Goal: Information Seeking & Learning: Compare options

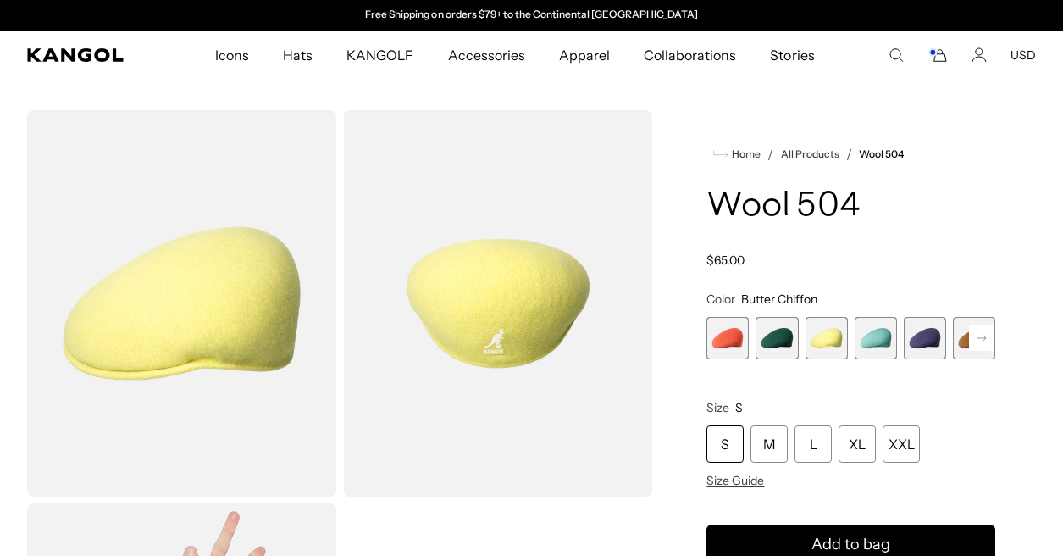
scroll to position [0, 349]
click at [879, 342] on span "4 of 21" at bounding box center [876, 338] width 42 height 42
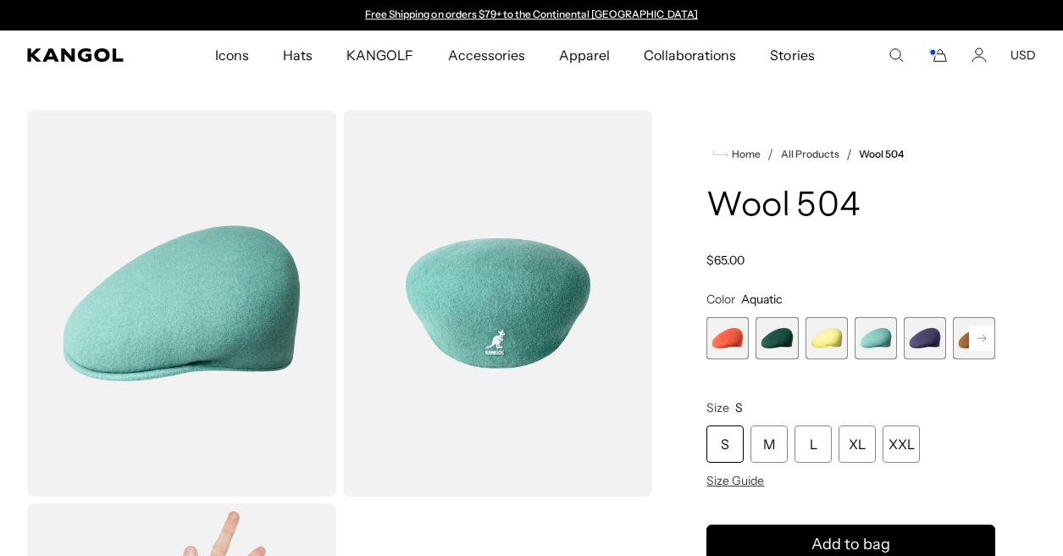
click at [928, 337] on span "5 of 21" at bounding box center [925, 338] width 42 height 42
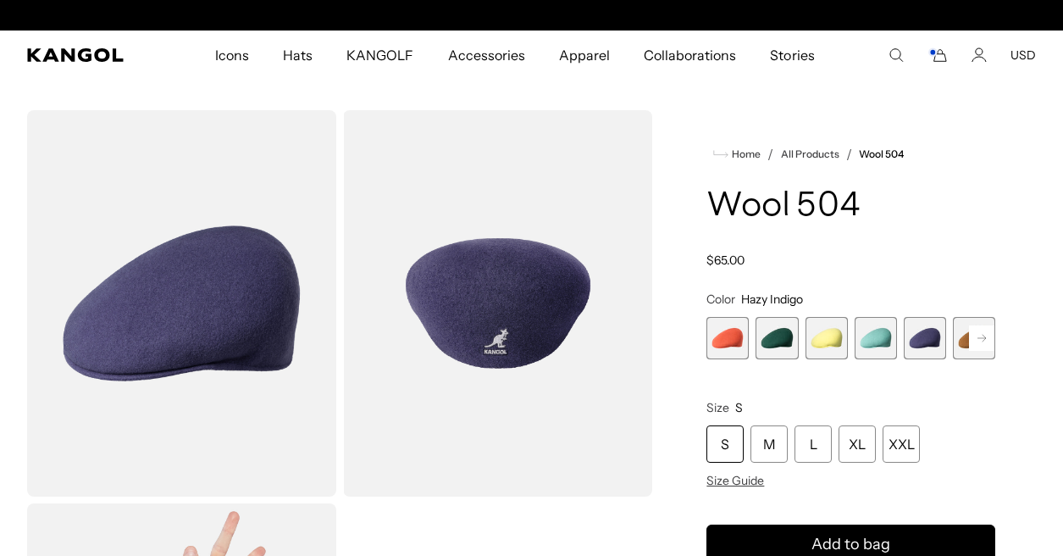
scroll to position [0, 349]
click at [980, 340] on rect at bounding box center [981, 337] width 25 height 25
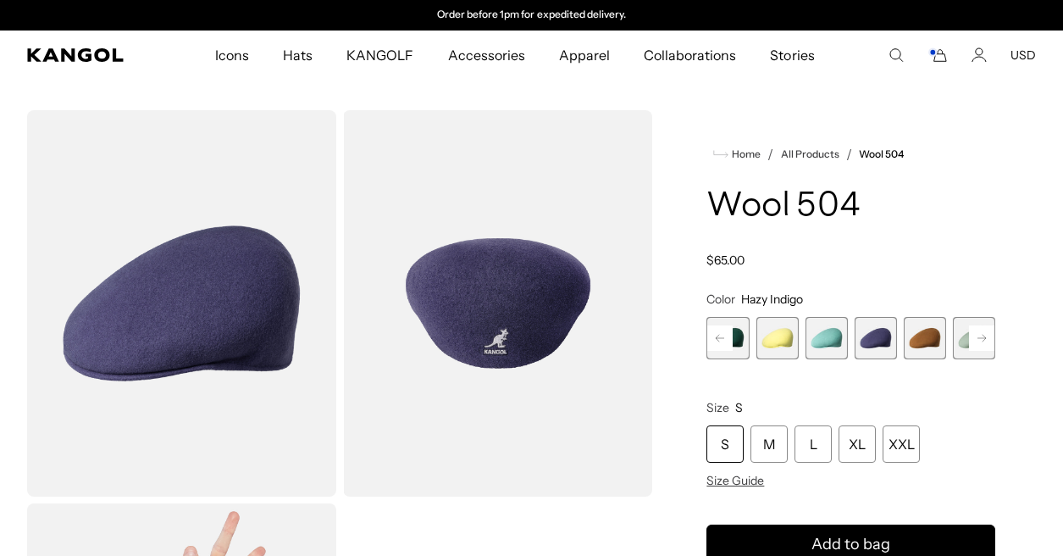
click at [930, 337] on span "6 of 21" at bounding box center [925, 338] width 42 height 42
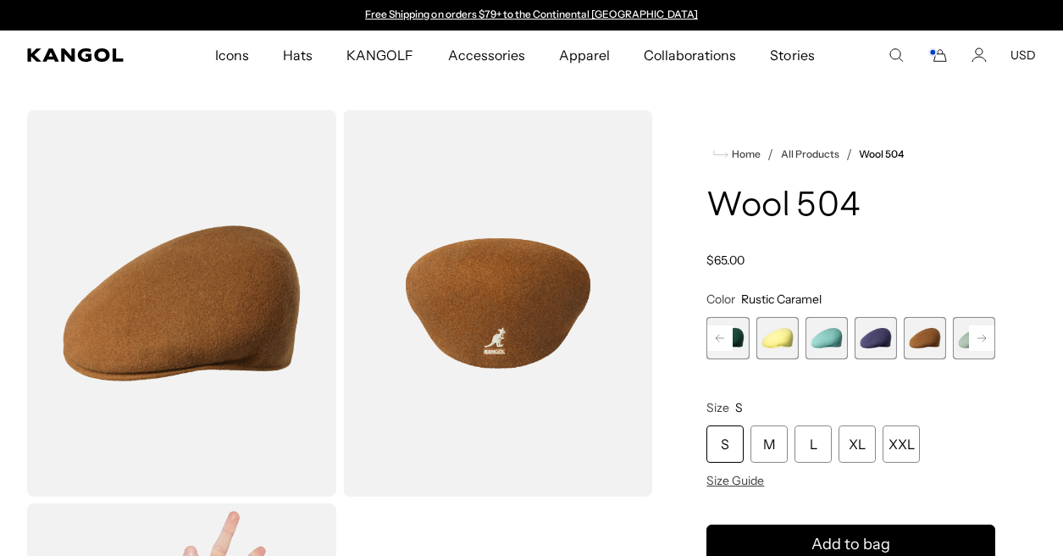
click at [961, 346] on span "7 of 21" at bounding box center [974, 338] width 42 height 42
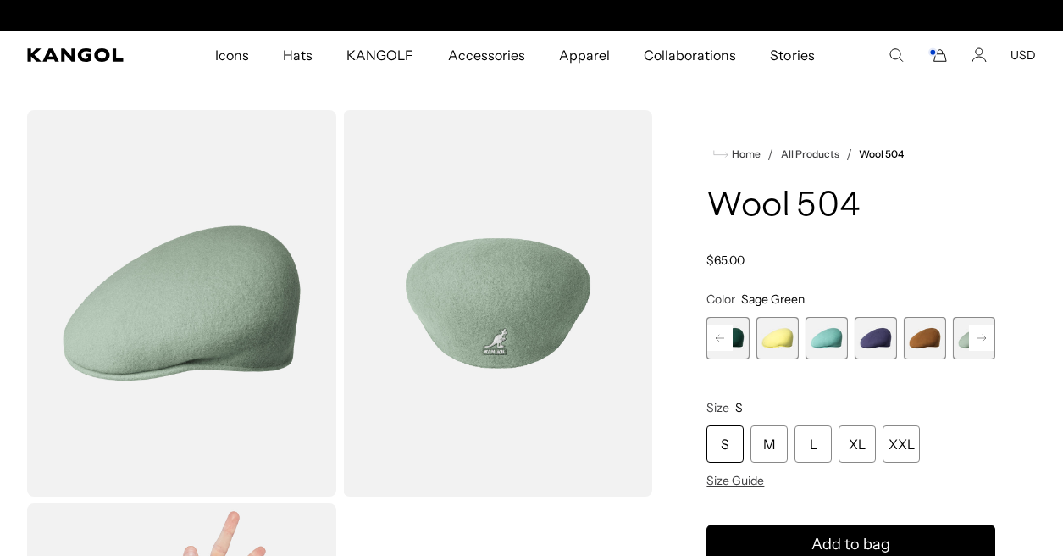
scroll to position [0, 349]
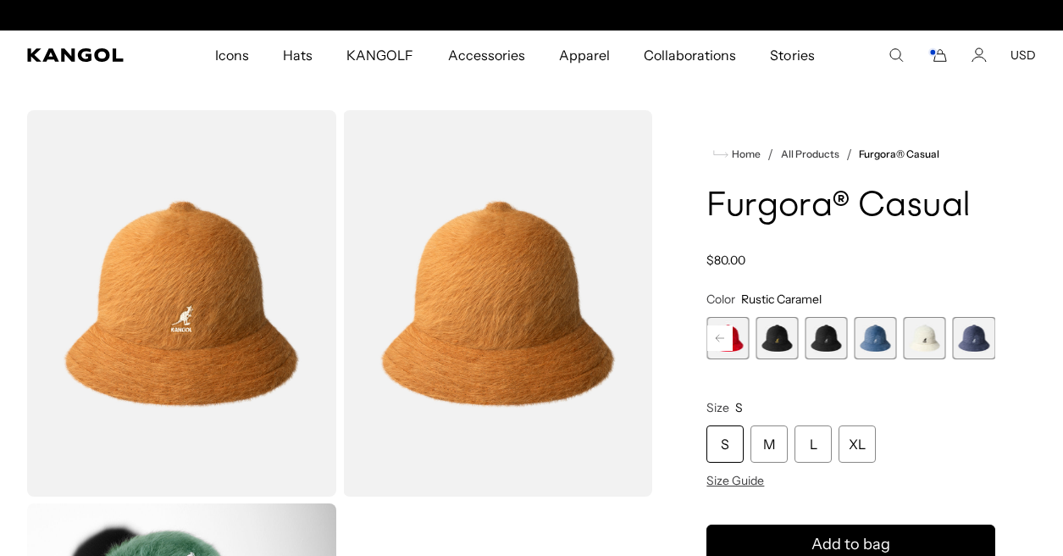
click at [981, 338] on span "12 of 12" at bounding box center [974, 338] width 42 height 42
click at [879, 339] on span "10 of 12" at bounding box center [876, 338] width 42 height 42
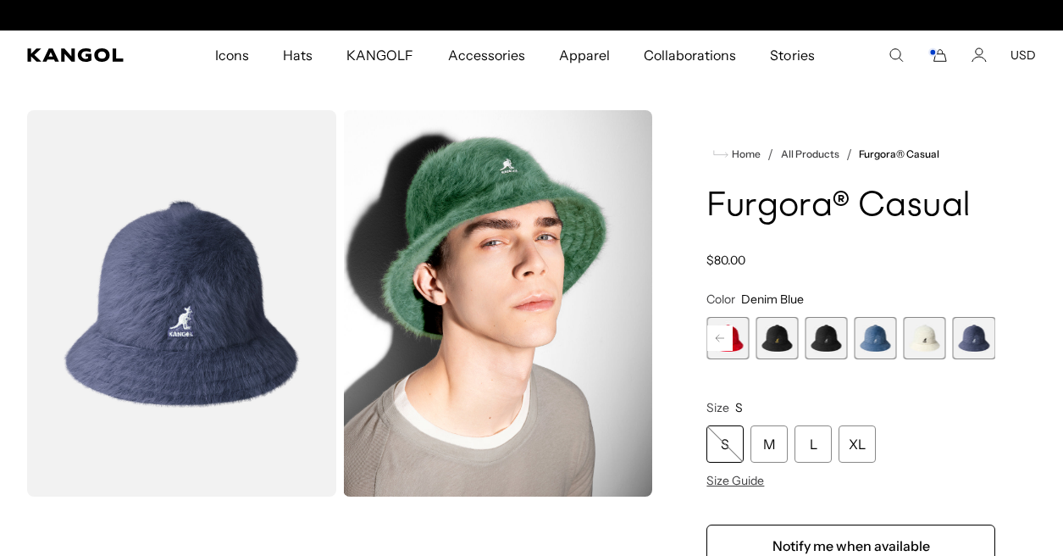
click at [983, 331] on span "12 of 12" at bounding box center [974, 338] width 42 height 42
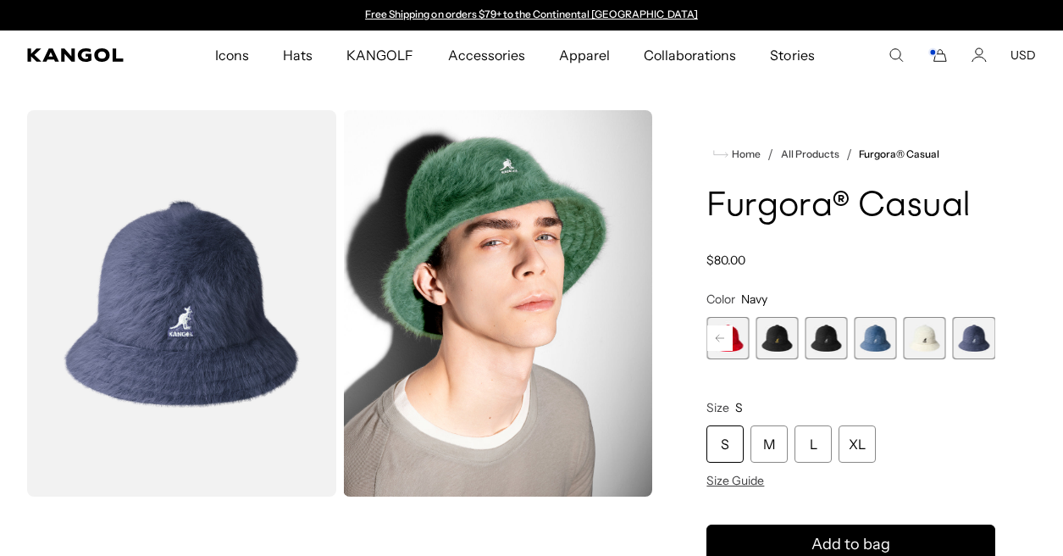
click at [873, 341] on span "10 of 12" at bounding box center [876, 338] width 42 height 42
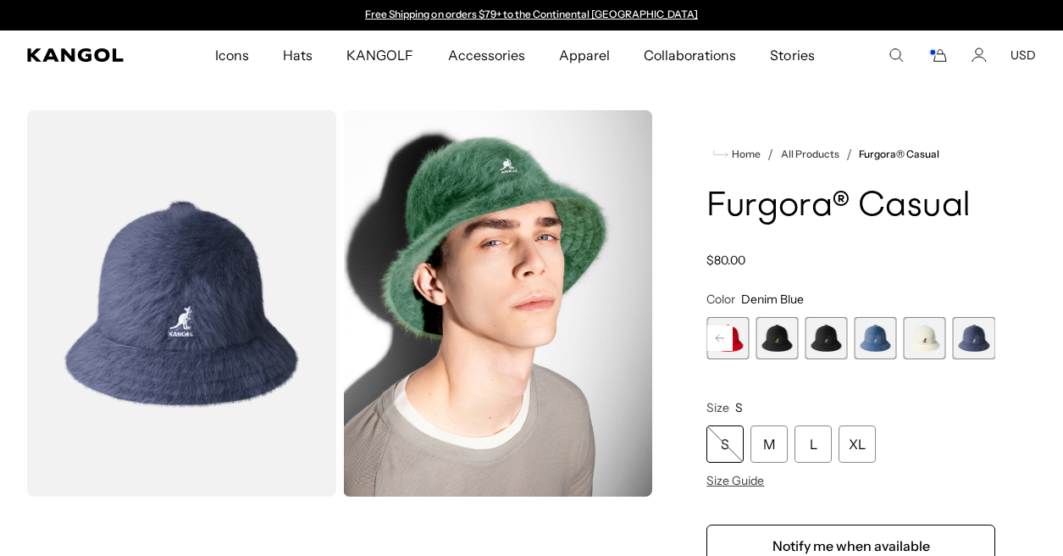
click at [880, 337] on span "10 of 12" at bounding box center [876, 338] width 42 height 42
click at [717, 332] on rect at bounding box center [719, 337] width 25 height 25
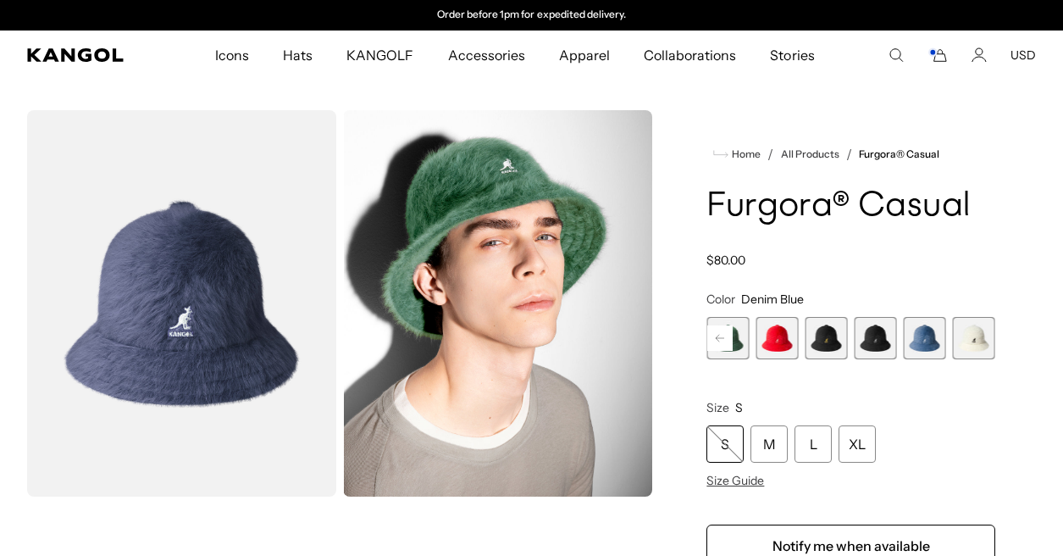
click at [717, 332] on rect at bounding box center [719, 337] width 25 height 25
click at [870, 349] on span "5 of 12" at bounding box center [876, 338] width 42 height 42
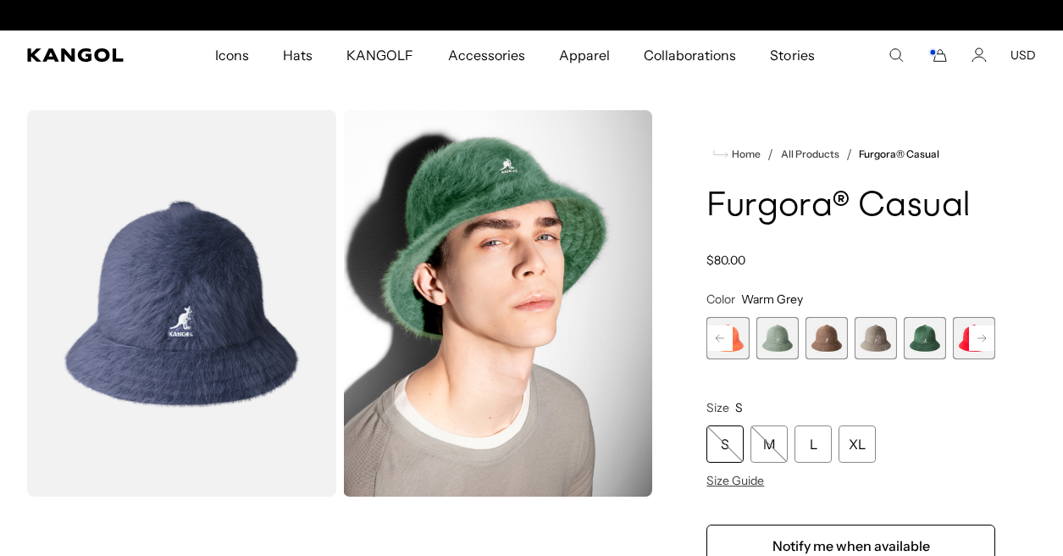
click at [829, 346] on span "4 of 12" at bounding box center [827, 338] width 42 height 42
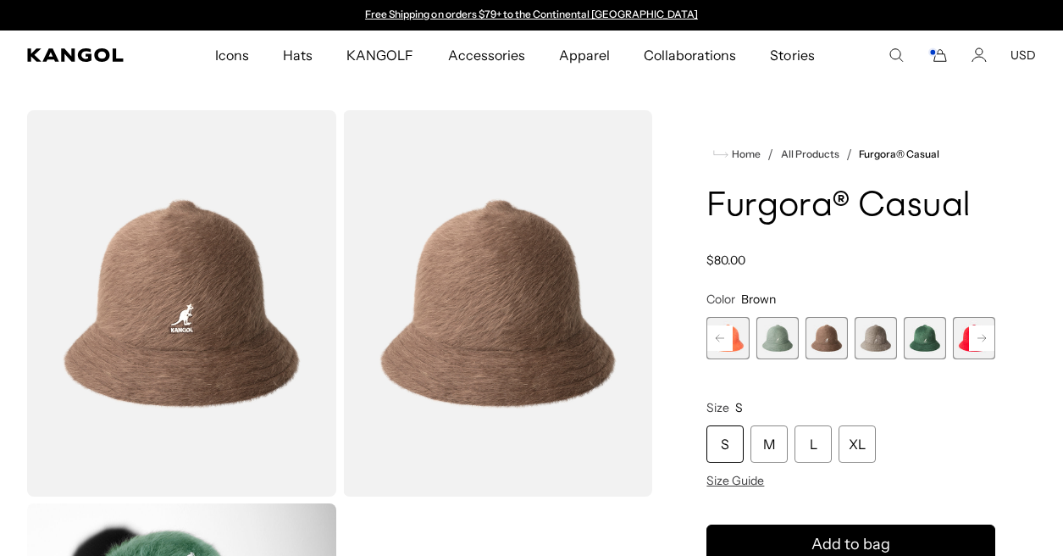
click at [781, 340] on span "3 of 12" at bounding box center [777, 338] width 42 height 42
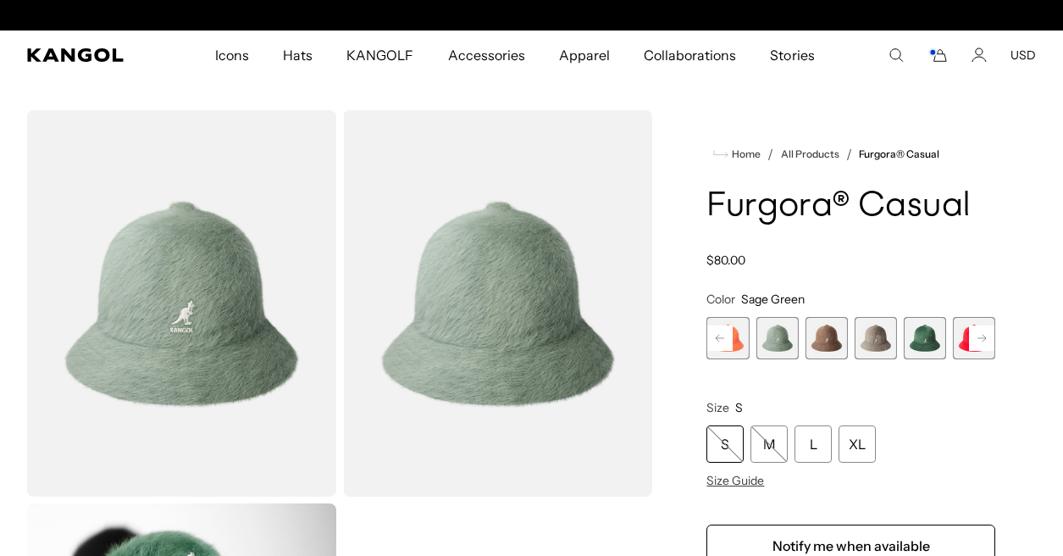
scroll to position [0, 349]
click at [724, 335] on rect at bounding box center [719, 337] width 25 height 25
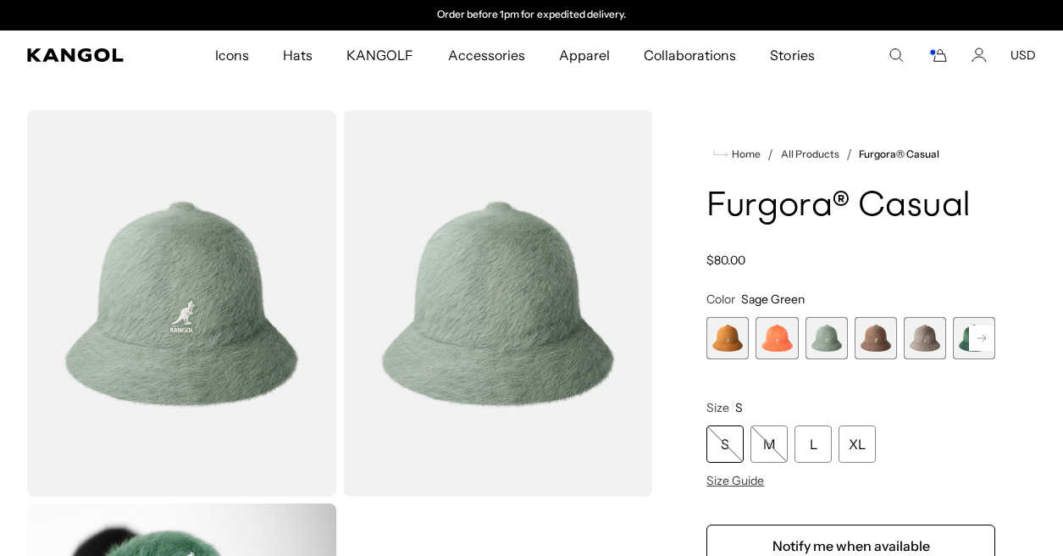
click at [783, 337] on span "2 of 12" at bounding box center [777, 338] width 42 height 42
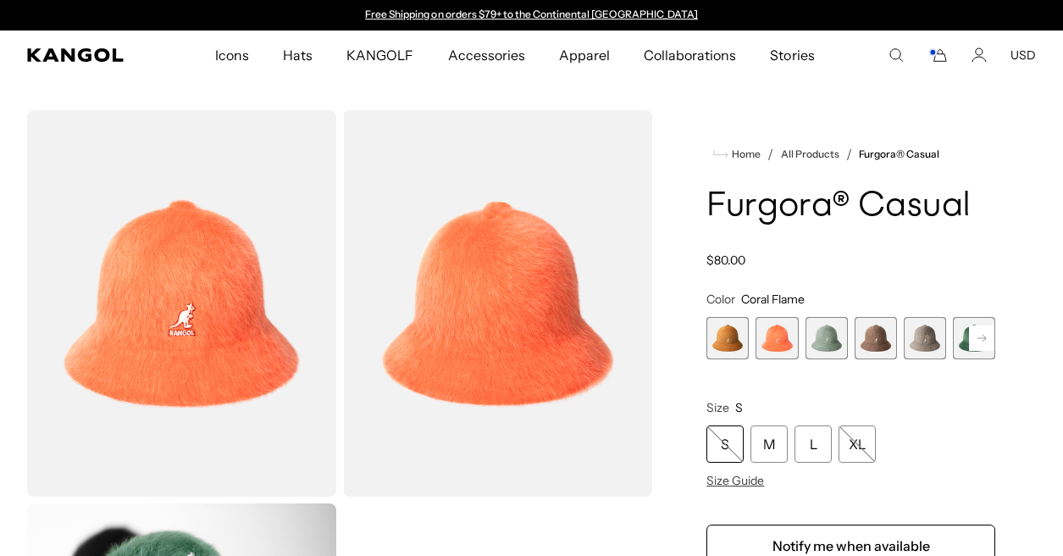
click at [728, 335] on span "1 of 12" at bounding box center [727, 338] width 42 height 42
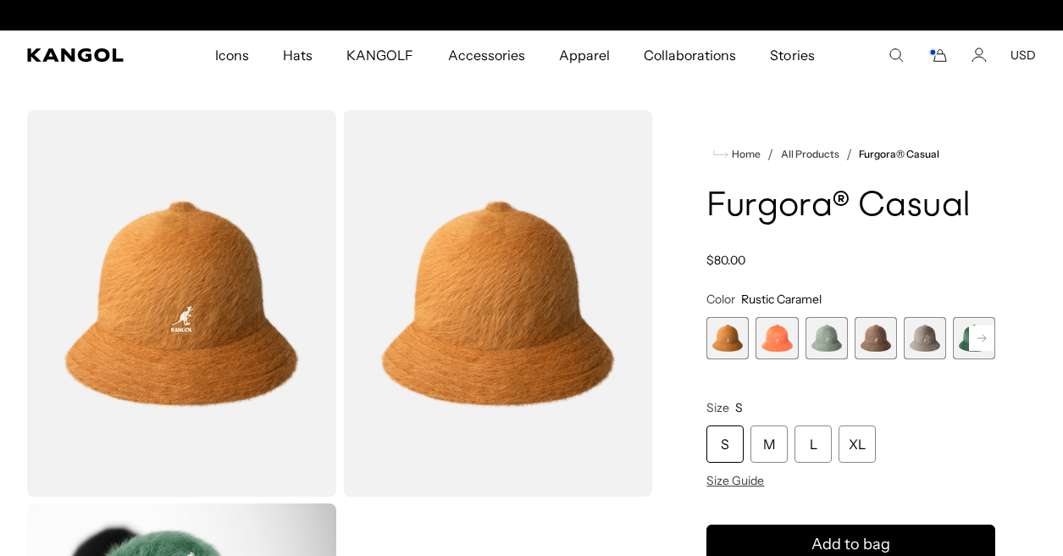
scroll to position [0, 349]
click at [883, 341] on span "4 of 12" at bounding box center [876, 338] width 42 height 42
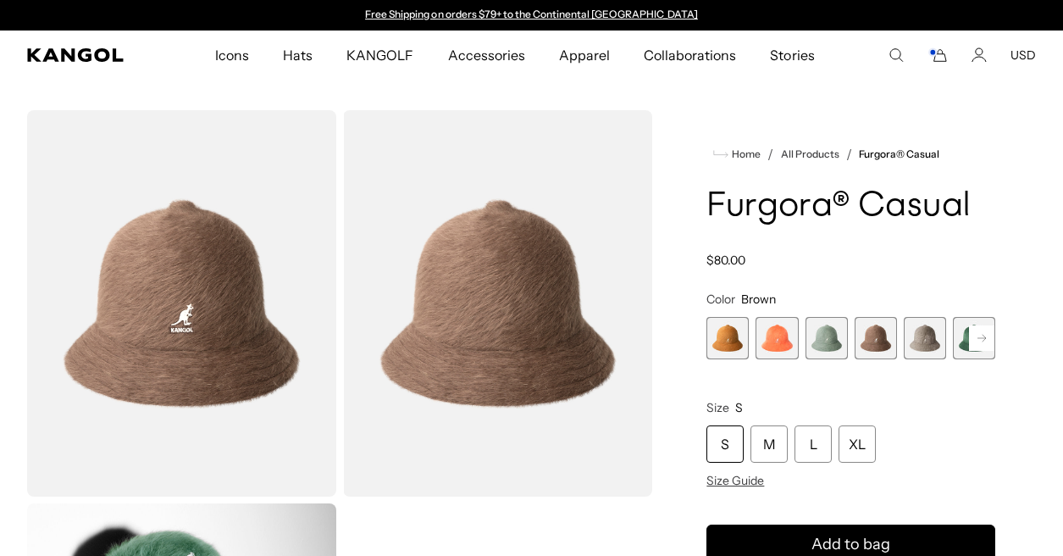
scroll to position [0, 349]
click at [979, 335] on rect at bounding box center [981, 337] width 25 height 25
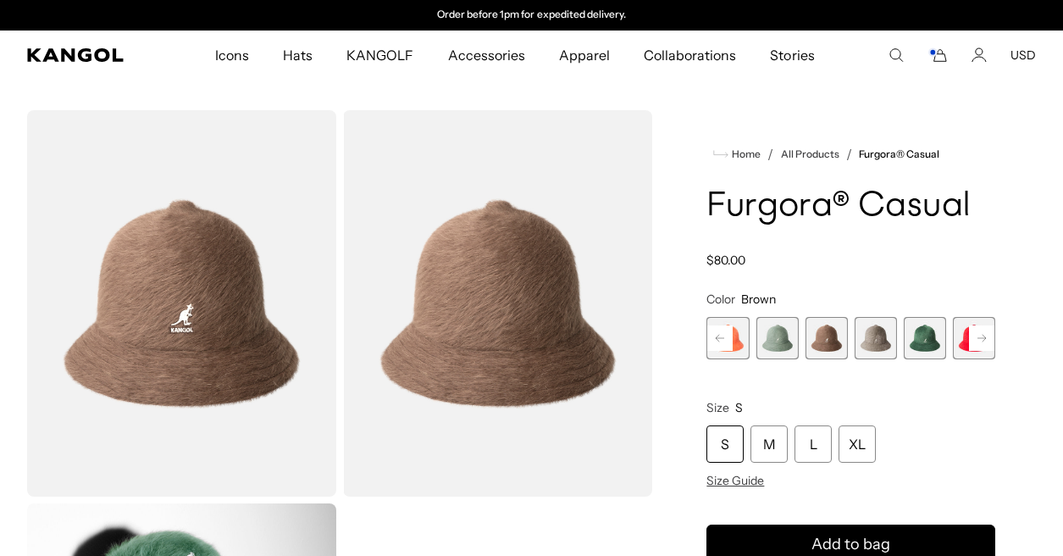
click at [924, 340] on span "6 of 12" at bounding box center [925, 338] width 42 height 42
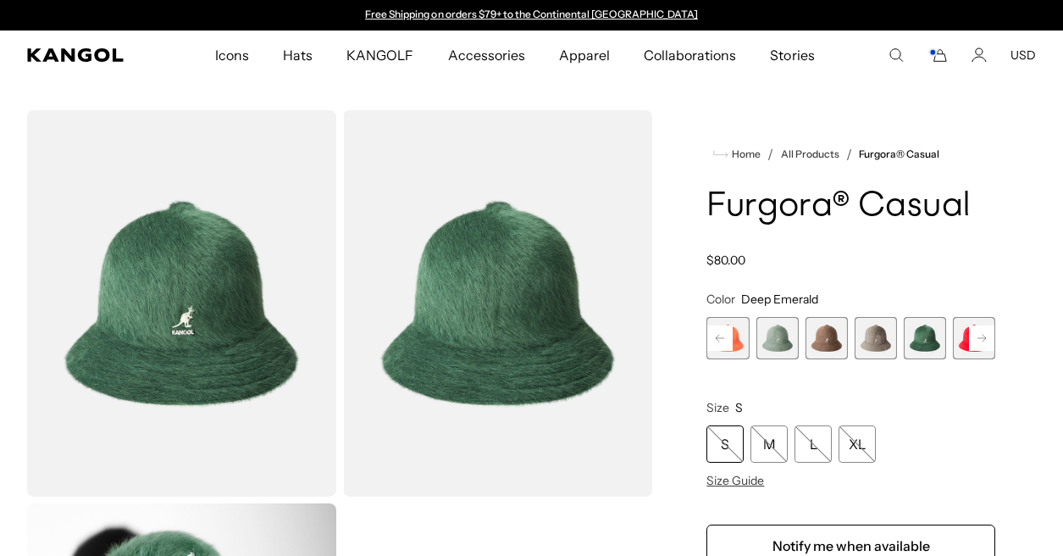
click at [869, 340] on span "5 of 12" at bounding box center [876, 338] width 42 height 42
click at [984, 337] on rect at bounding box center [981, 337] width 25 height 25
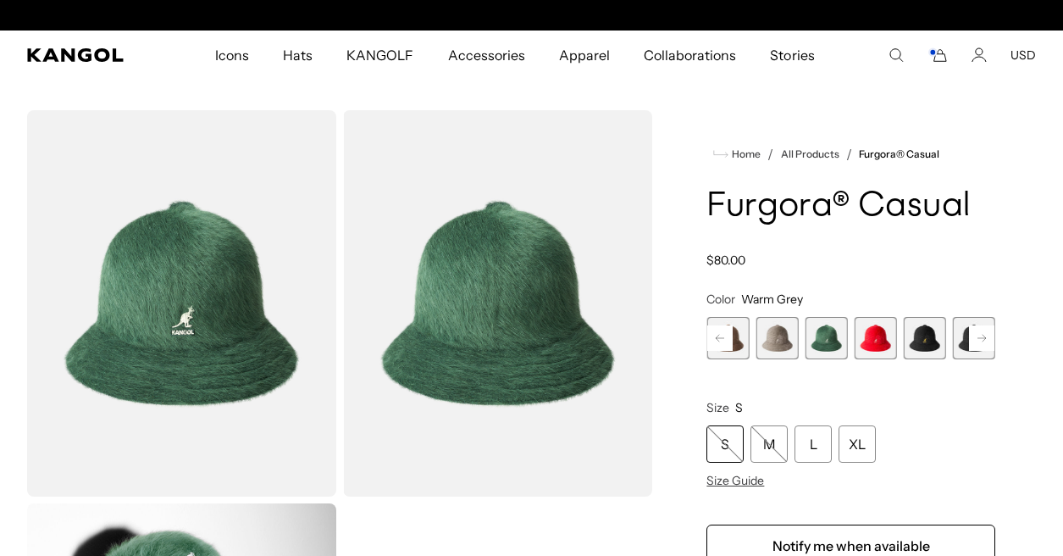
click at [984, 337] on rect at bounding box center [981, 337] width 25 height 25
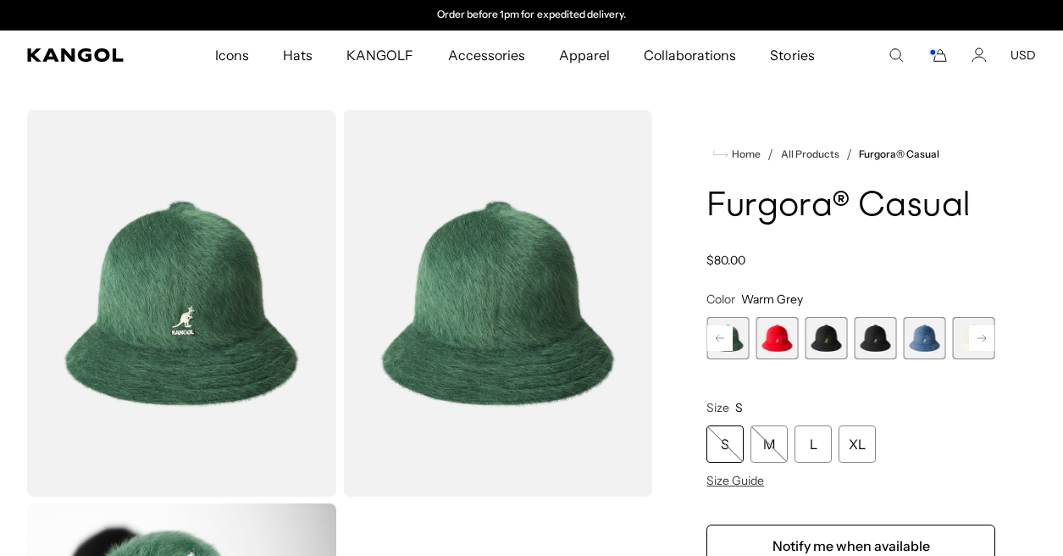
click at [984, 337] on rect at bounding box center [981, 337] width 25 height 25
click at [882, 344] on span "10 of 12" at bounding box center [876, 338] width 42 height 42
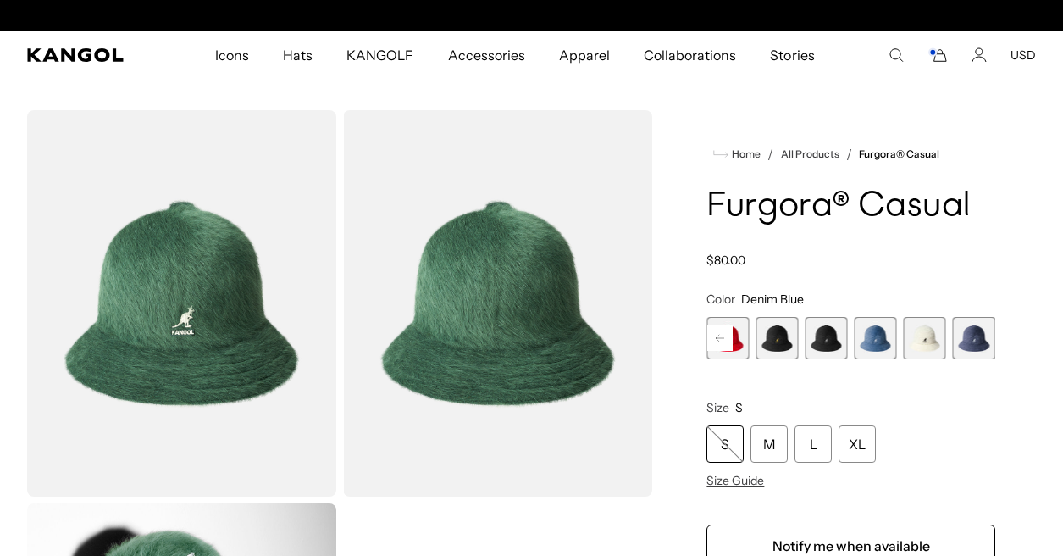
scroll to position [0, 0]
click at [972, 344] on span "12 of 12" at bounding box center [974, 338] width 42 height 42
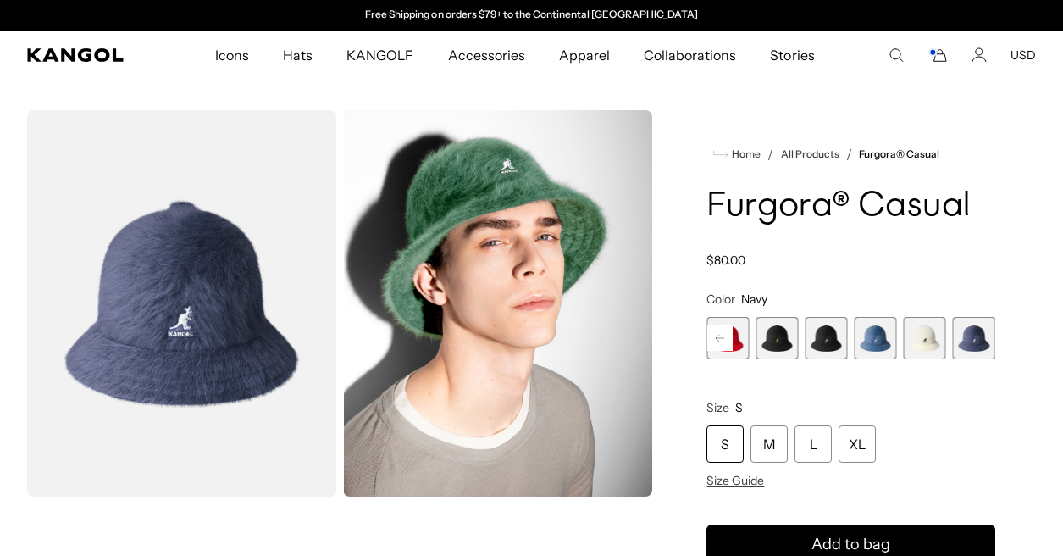
click at [883, 335] on span "10 of 12" at bounding box center [876, 338] width 42 height 42
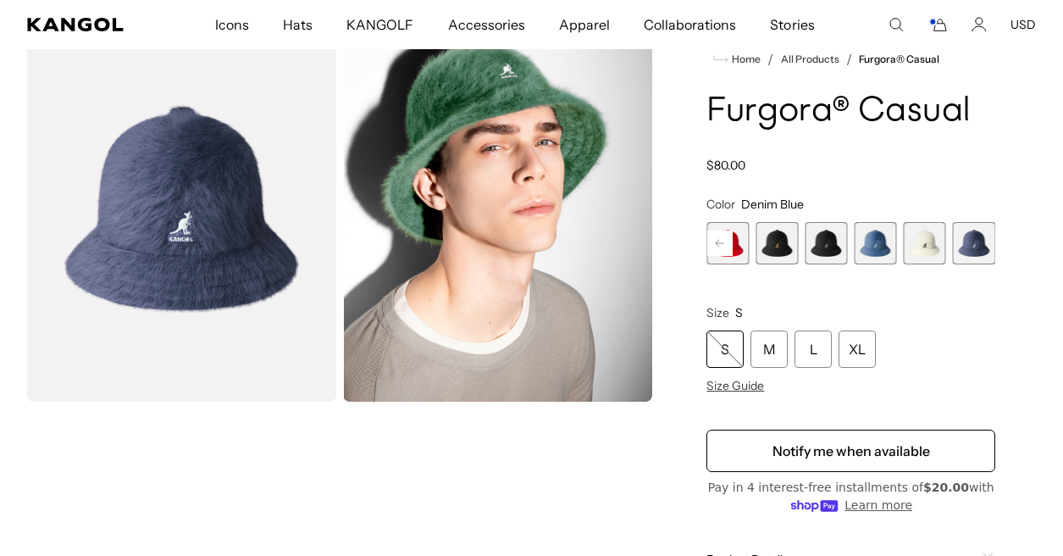
scroll to position [0, 349]
click at [875, 243] on span "10 of 12" at bounding box center [876, 243] width 42 height 42
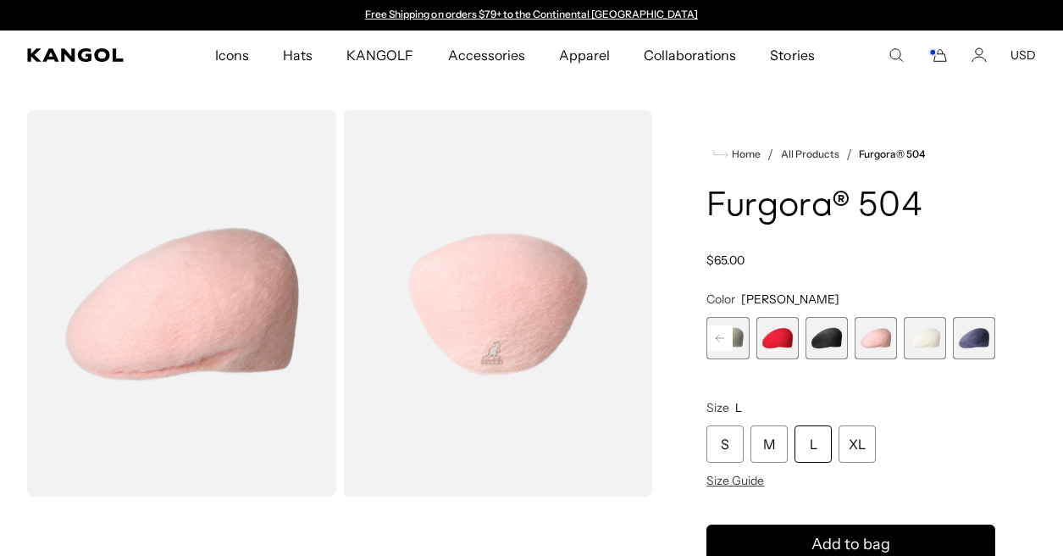
scroll to position [0, 349]
click at [916, 340] on span "6 of 7" at bounding box center [925, 338] width 42 height 42
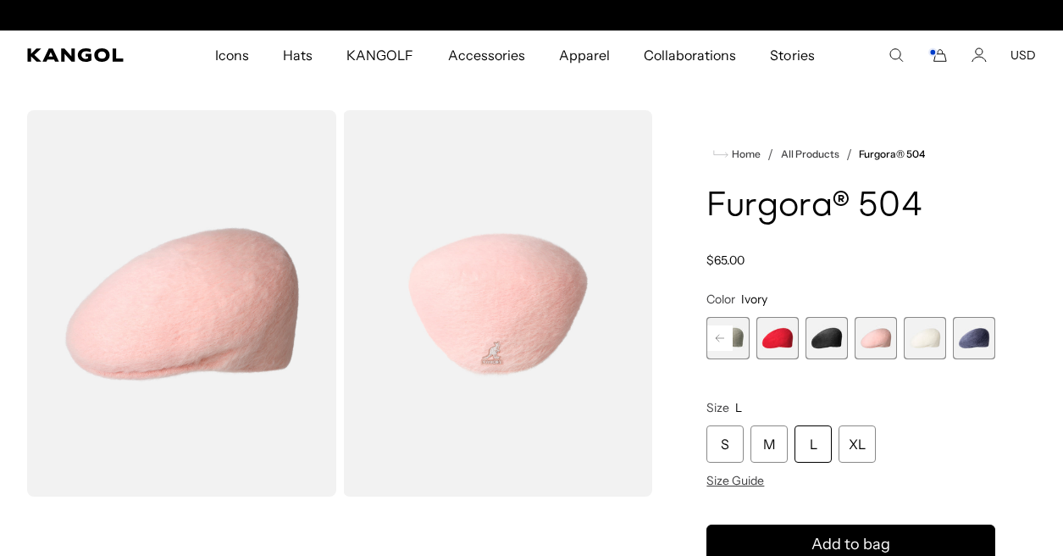
click at [971, 341] on span "7 of 7" at bounding box center [974, 338] width 42 height 42
click at [740, 338] on span "2 of 7" at bounding box center [727, 338] width 42 height 42
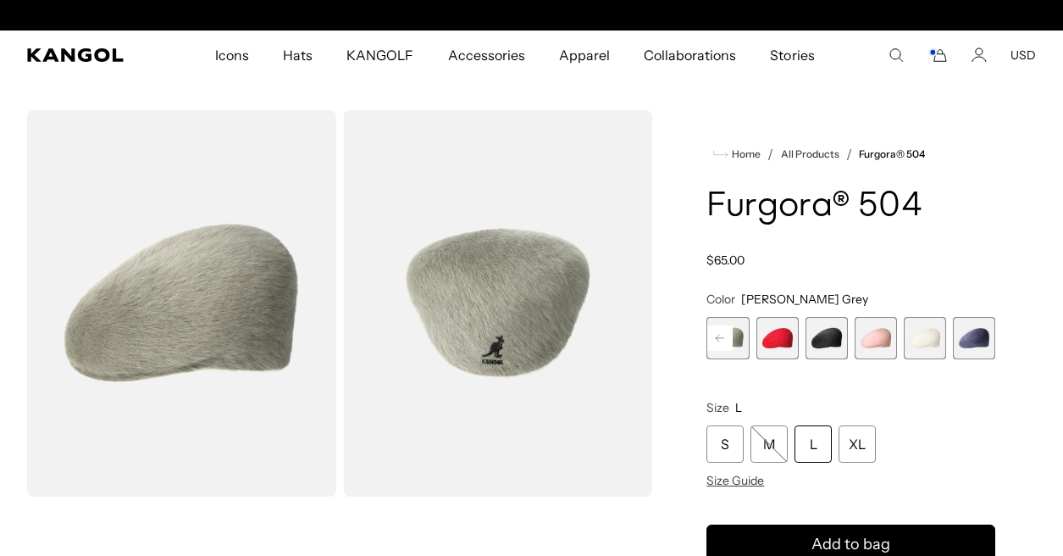
click at [720, 337] on rect at bounding box center [719, 337] width 25 height 25
click at [828, 332] on span "4 of 7" at bounding box center [827, 338] width 42 height 42
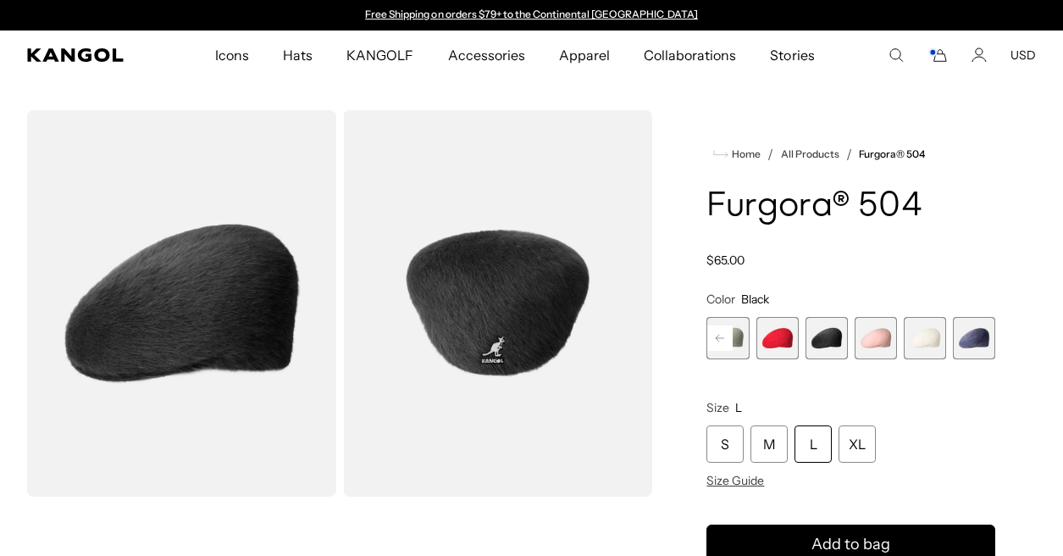
click at [994, 340] on span "7 of 7" at bounding box center [974, 338] width 42 height 42
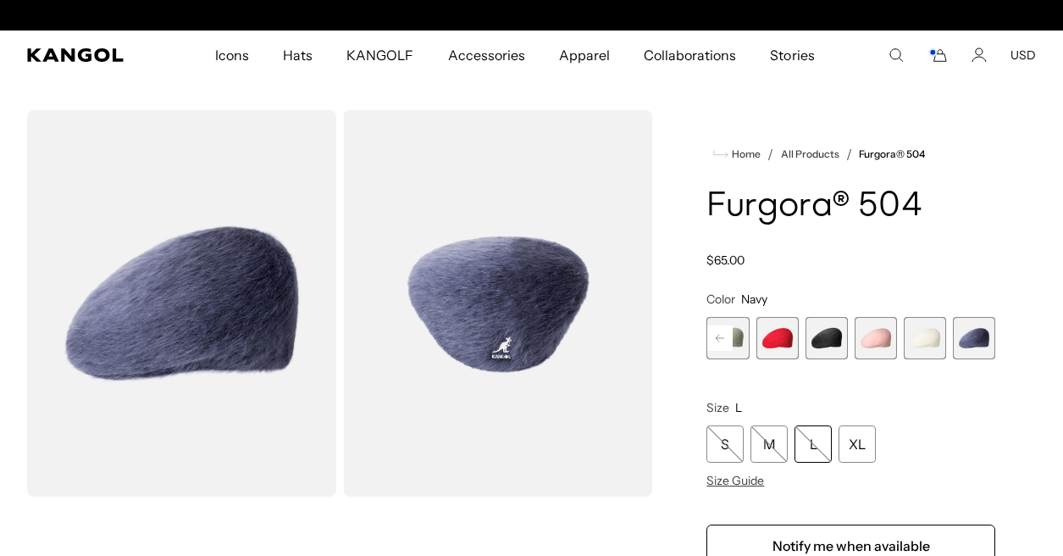
scroll to position [0, 349]
click at [785, 334] on span "3 of 7" at bounding box center [777, 338] width 42 height 42
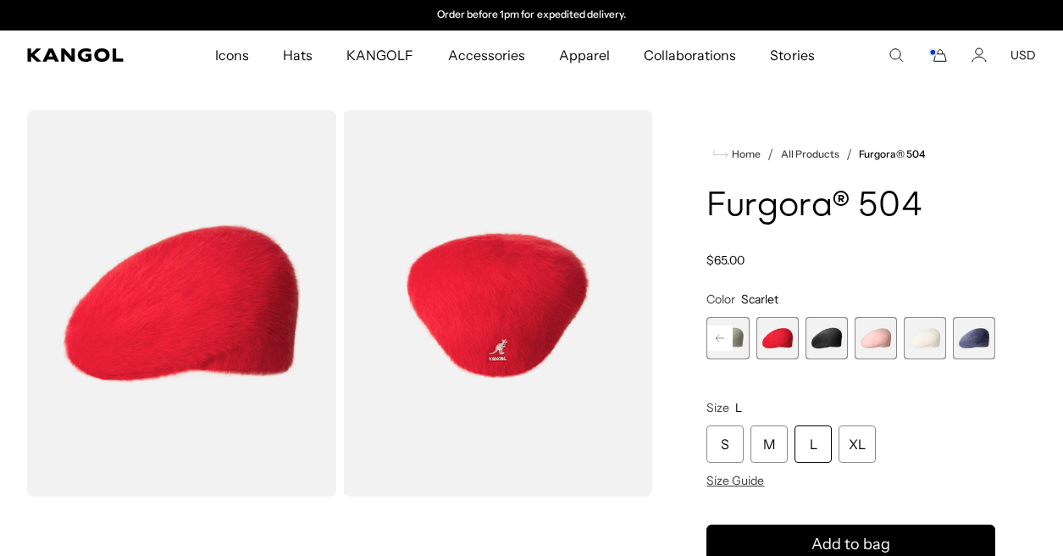
click at [728, 336] on rect at bounding box center [719, 337] width 25 height 25
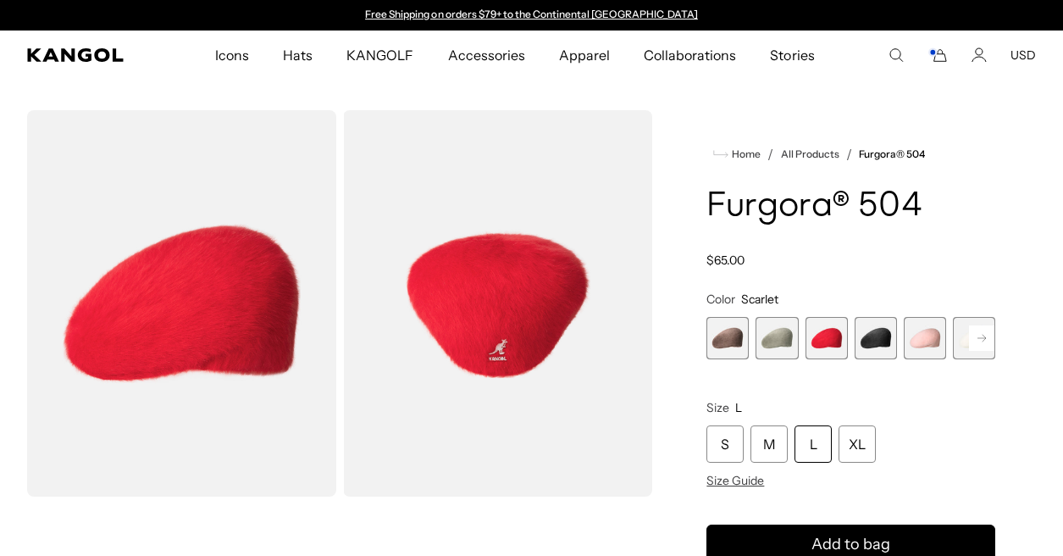
click at [728, 336] on span "1 of 7" at bounding box center [727, 338] width 42 height 42
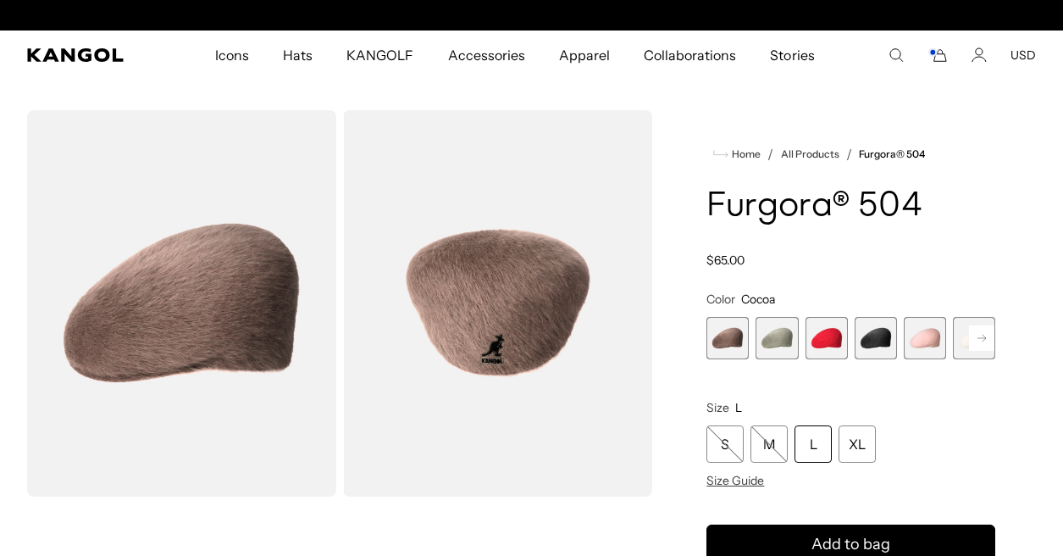
scroll to position [0, 349]
click at [968, 249] on div "Furgora® 504 Regular price $65.00 Regular price Sale price $65.00" at bounding box center [850, 228] width 289 height 80
click at [972, 337] on rect at bounding box center [981, 337] width 25 height 25
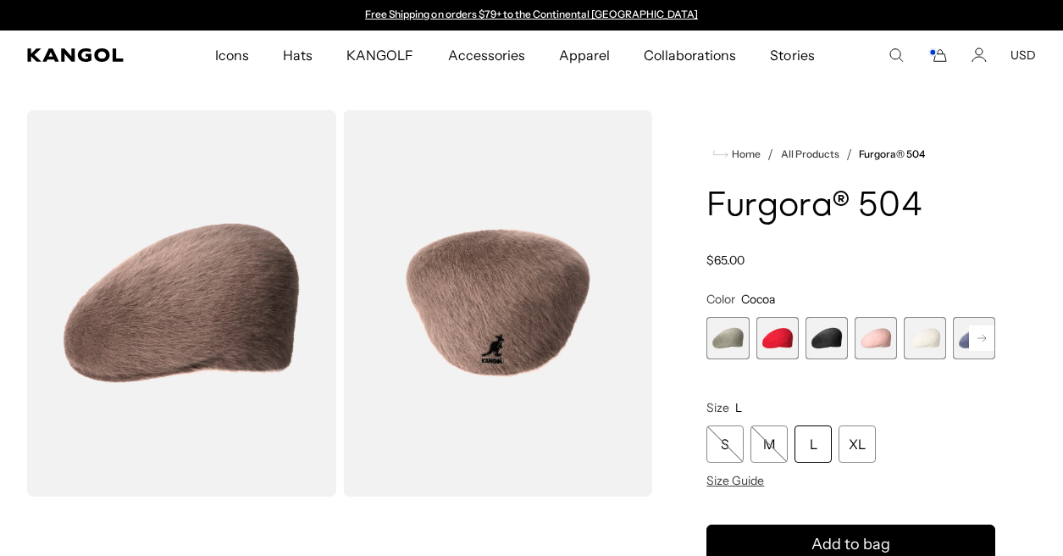
click at [972, 337] on rect at bounding box center [981, 337] width 25 height 25
click at [972, 337] on span "7 of 7" at bounding box center [974, 338] width 42 height 42
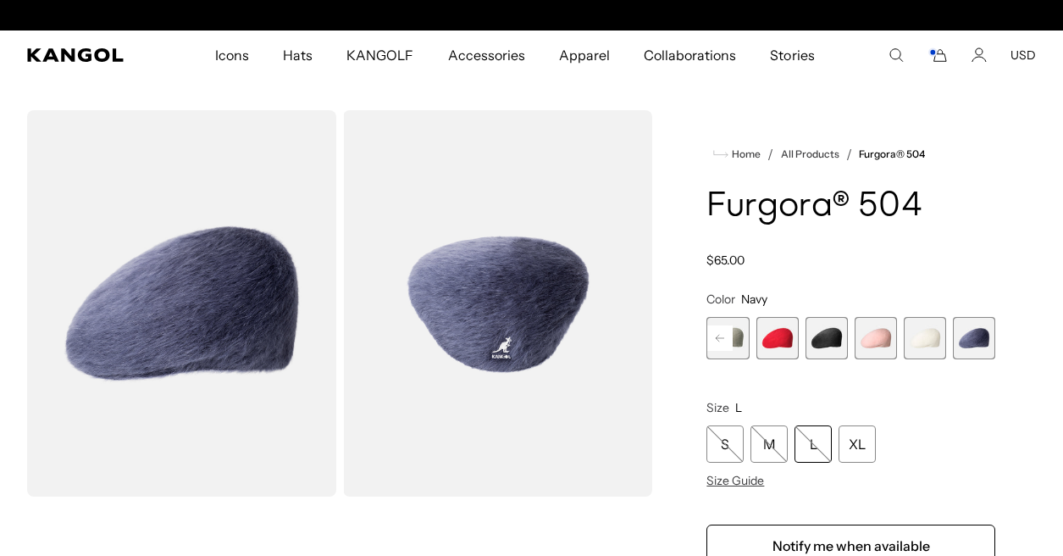
scroll to position [0, 349]
click at [720, 334] on rect at bounding box center [719, 337] width 25 height 25
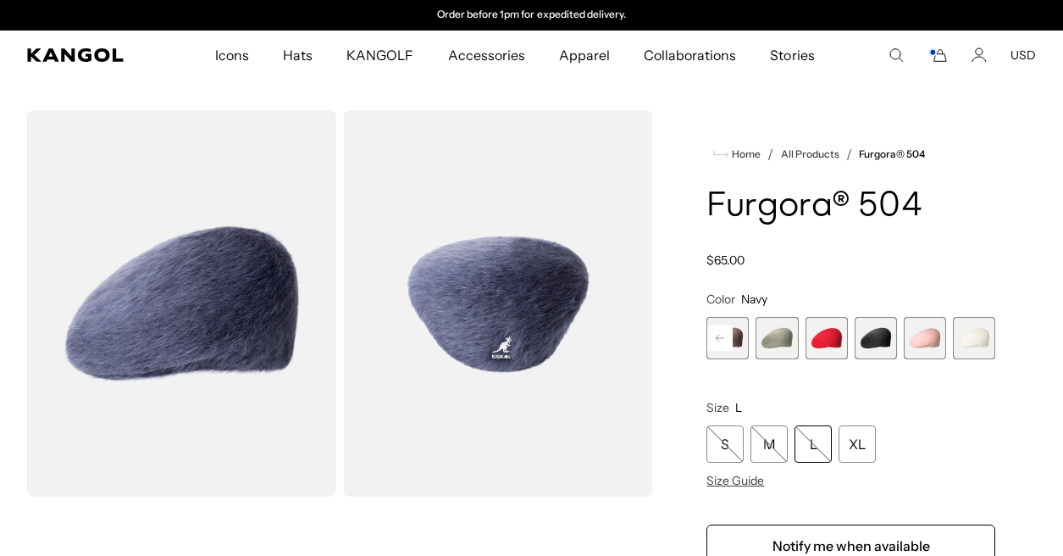
click at [720, 334] on rect at bounding box center [719, 337] width 25 height 25
click at [720, 334] on div "Previous Next Cocoa Variant sold out or unavailable Moss Grey Variant sold out …" at bounding box center [850, 338] width 289 height 42
click at [739, 339] on span "1 of 7" at bounding box center [727, 338] width 42 height 42
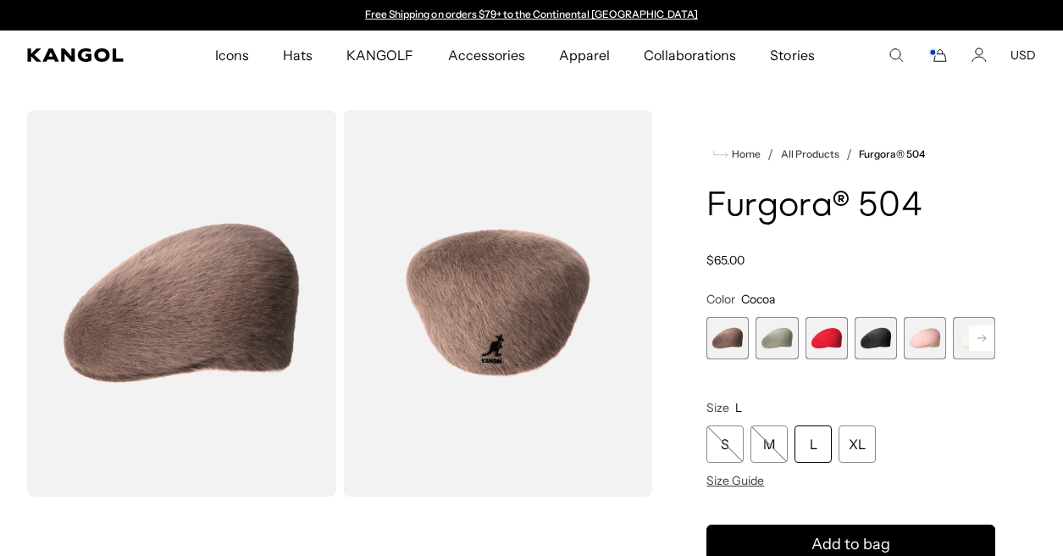
click at [776, 337] on span "2 of 7" at bounding box center [777, 338] width 42 height 42
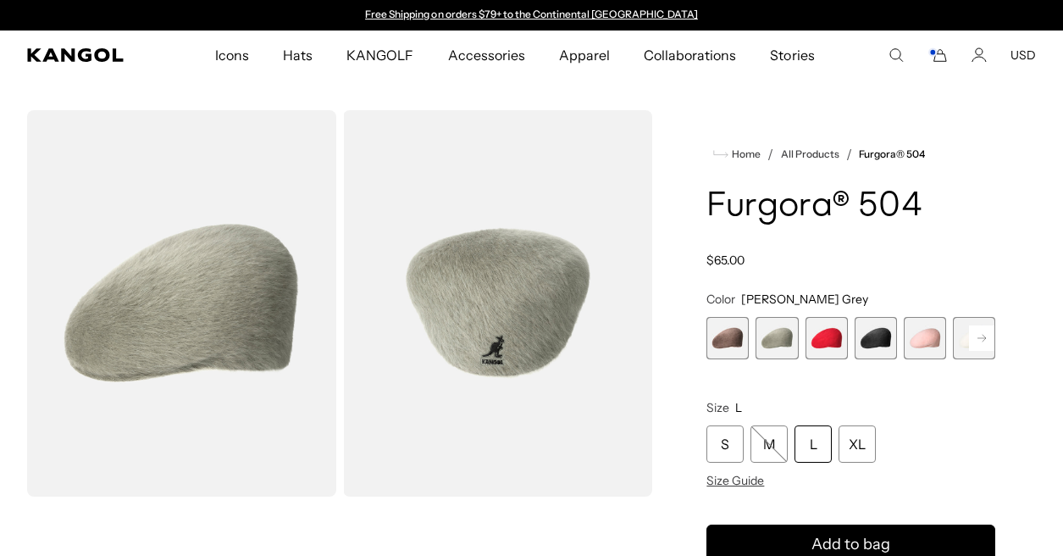
click at [832, 341] on span "3 of 7" at bounding box center [827, 338] width 42 height 42
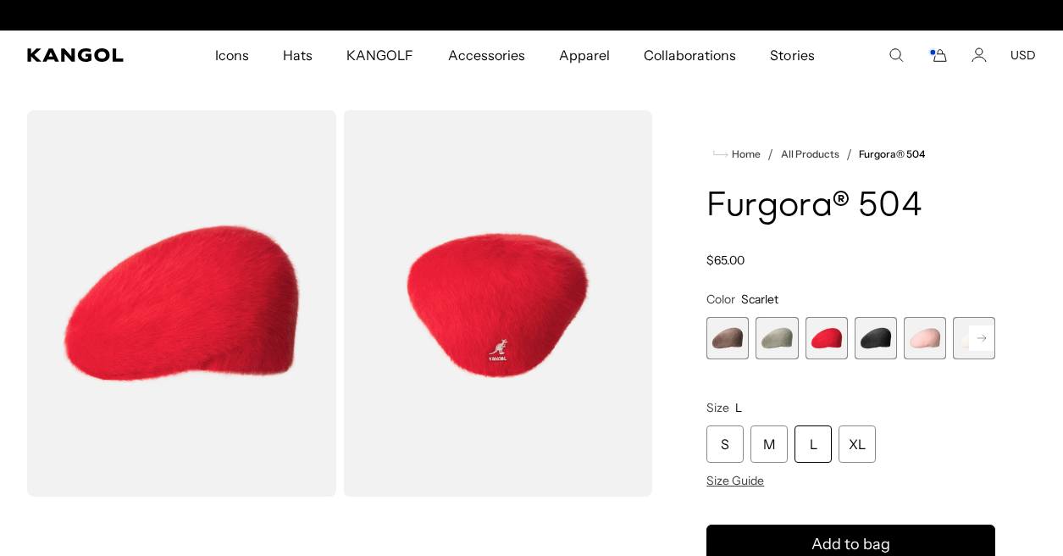
scroll to position [0, 349]
click at [876, 341] on span "4 of 7" at bounding box center [876, 338] width 42 height 42
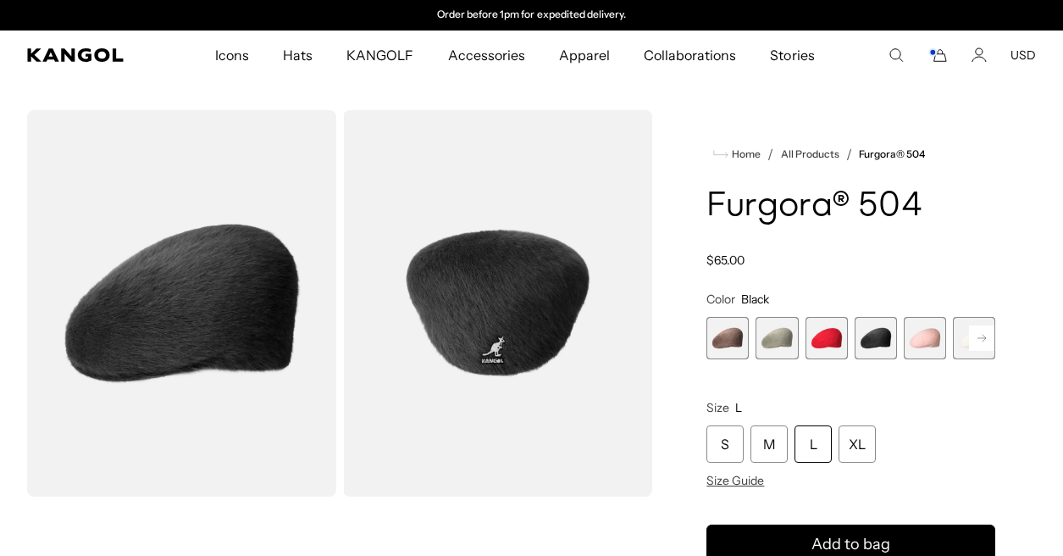
click at [925, 343] on span "5 of 7" at bounding box center [925, 338] width 42 height 42
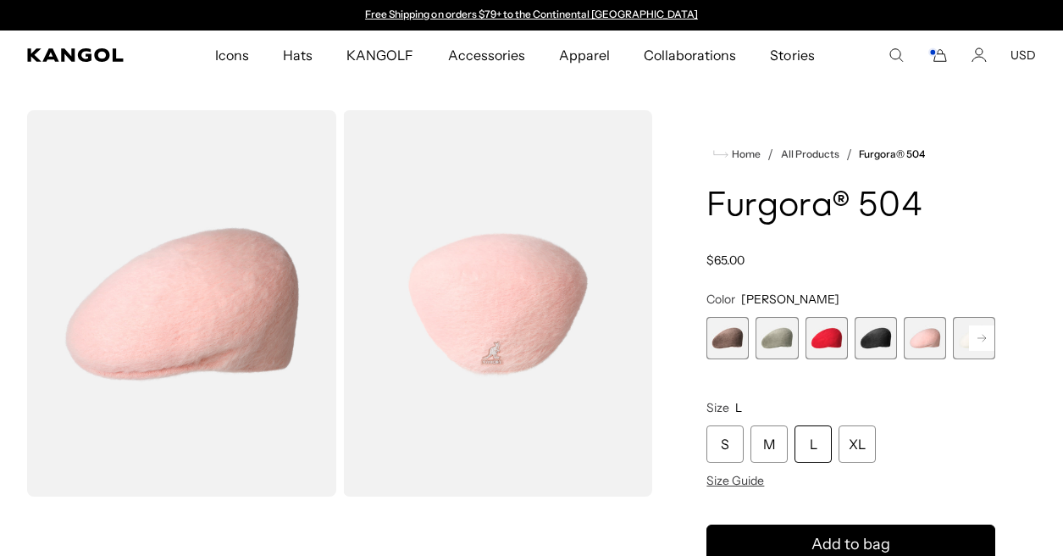
click at [975, 337] on rect at bounding box center [981, 337] width 25 height 25
click at [936, 339] on span "6 of 7" at bounding box center [925, 338] width 42 height 42
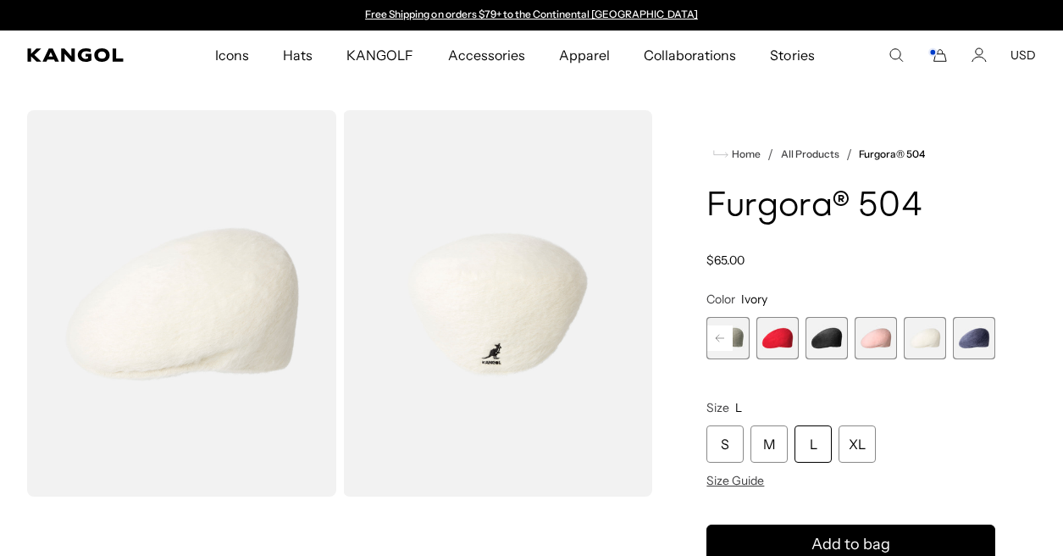
click at [968, 341] on span "7 of 7" at bounding box center [974, 338] width 42 height 42
